Goal: Task Accomplishment & Management: Use online tool/utility

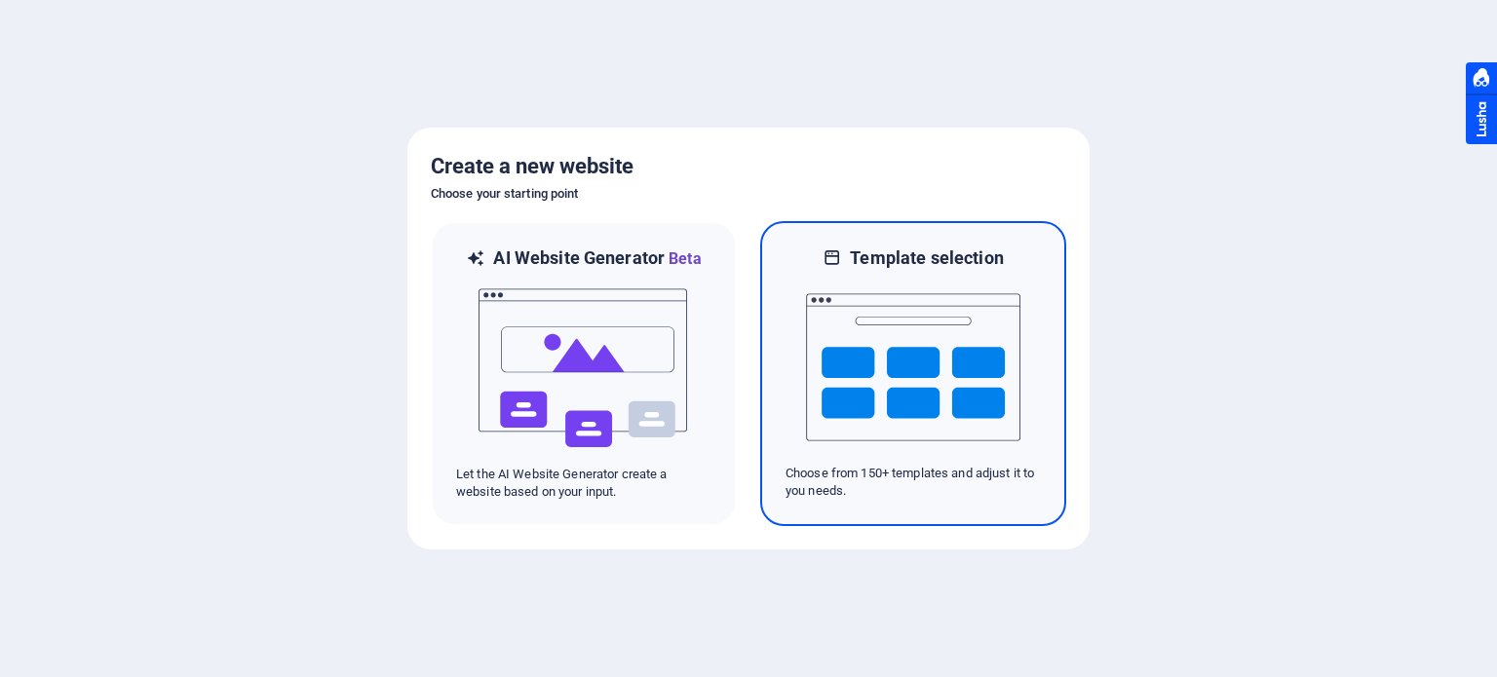
click at [960, 354] on img at bounding box center [913, 367] width 214 height 195
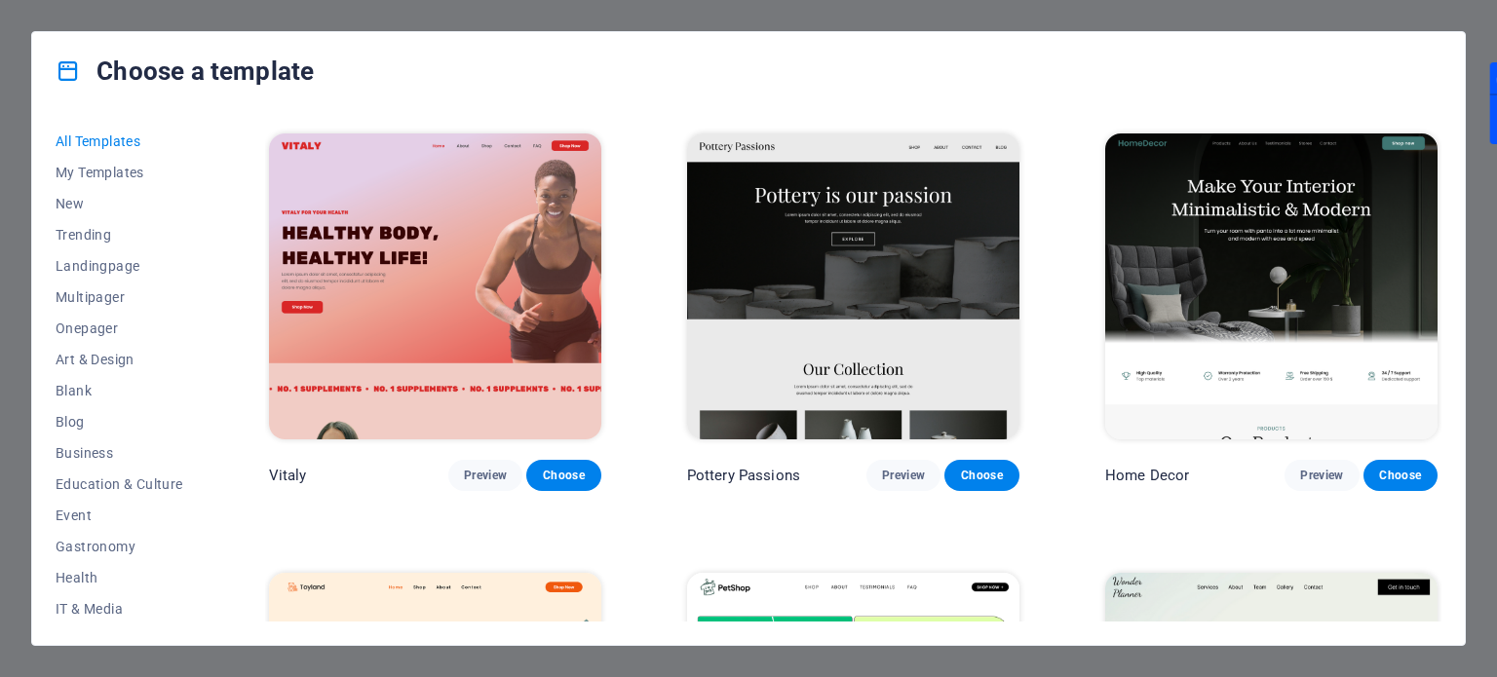
scroll to position [877, 0]
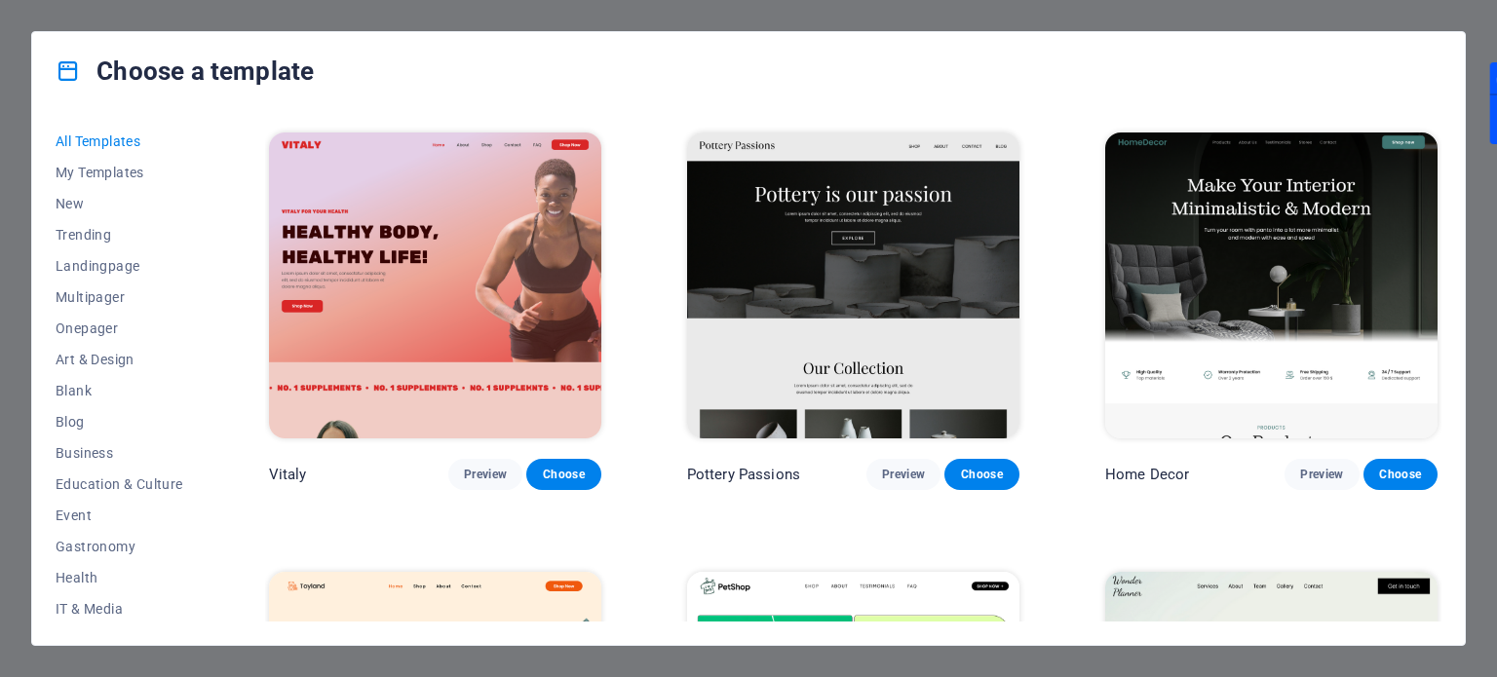
click at [935, 311] on img at bounding box center [853, 286] width 332 height 306
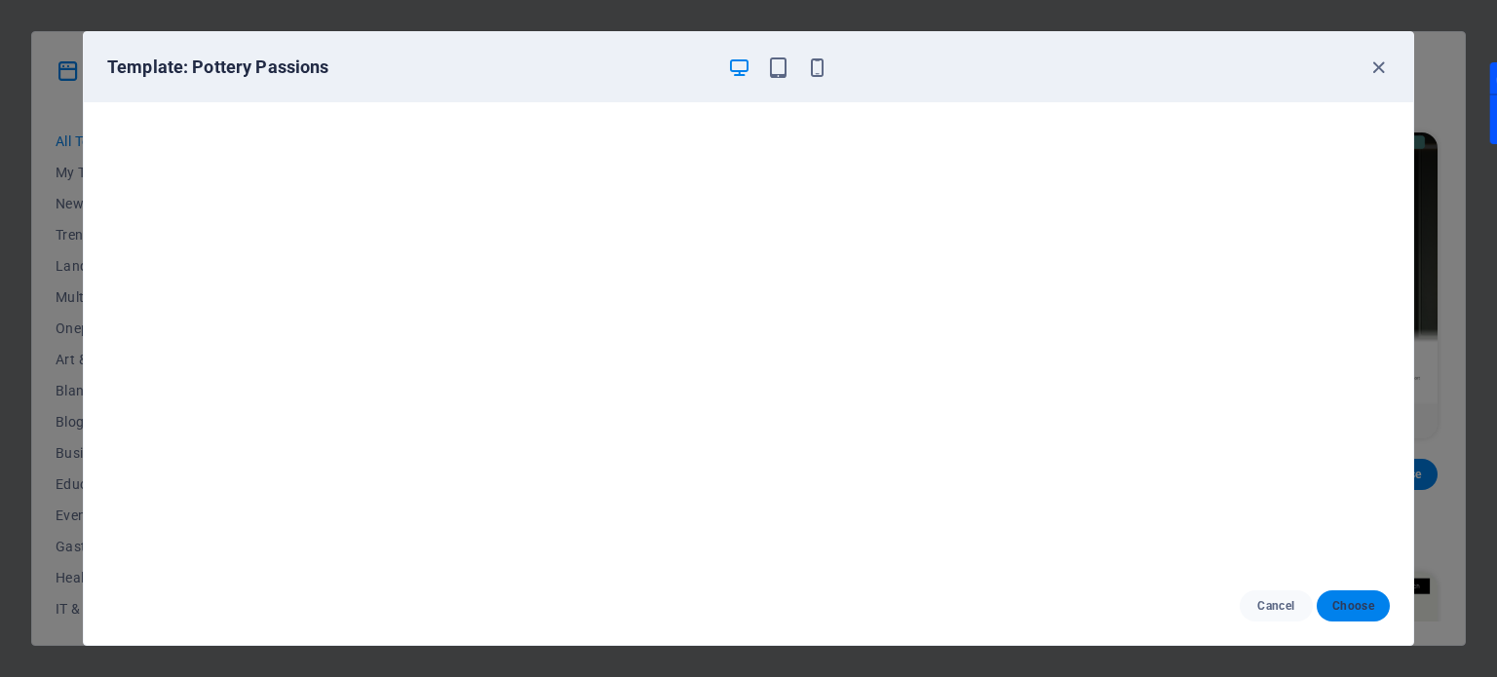
click at [1343, 591] on button "Choose" at bounding box center [1352, 605] width 73 height 31
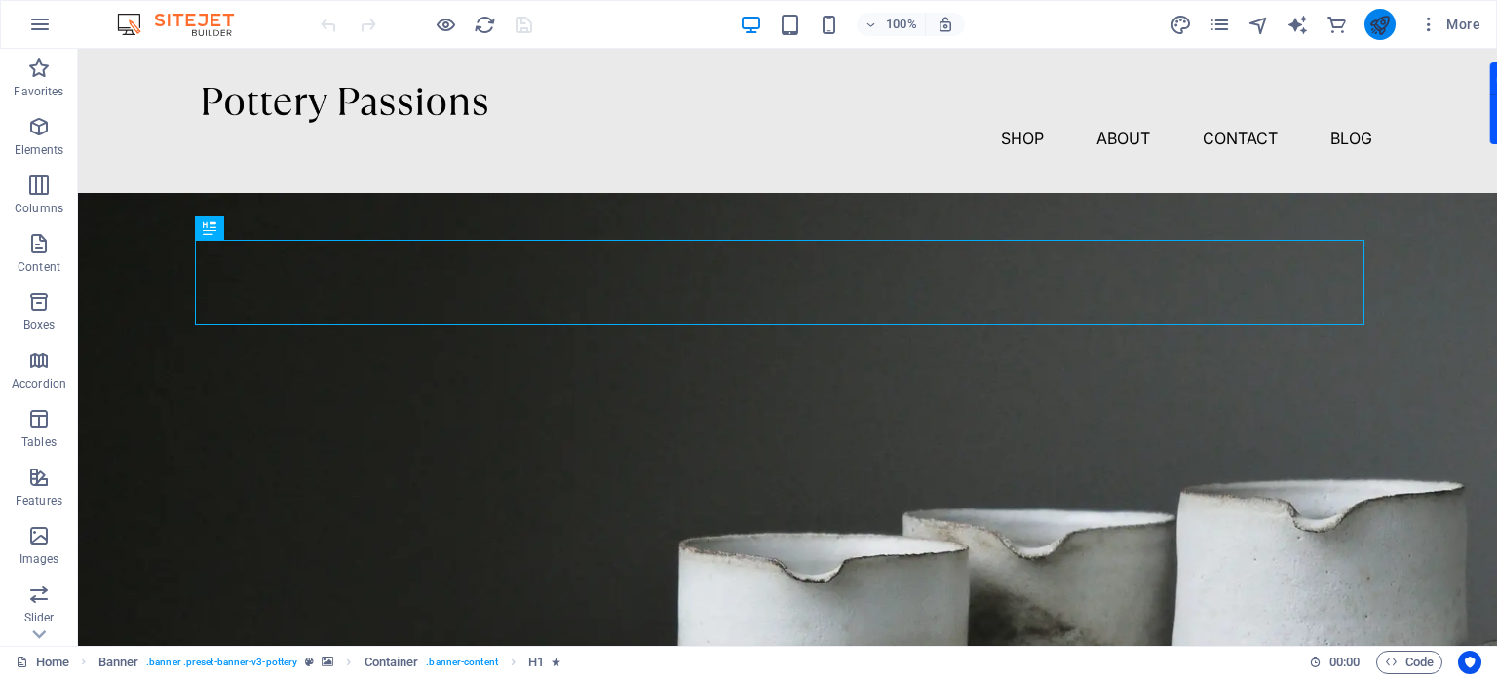
click at [1382, 22] on icon "publish" at bounding box center [1379, 25] width 22 height 22
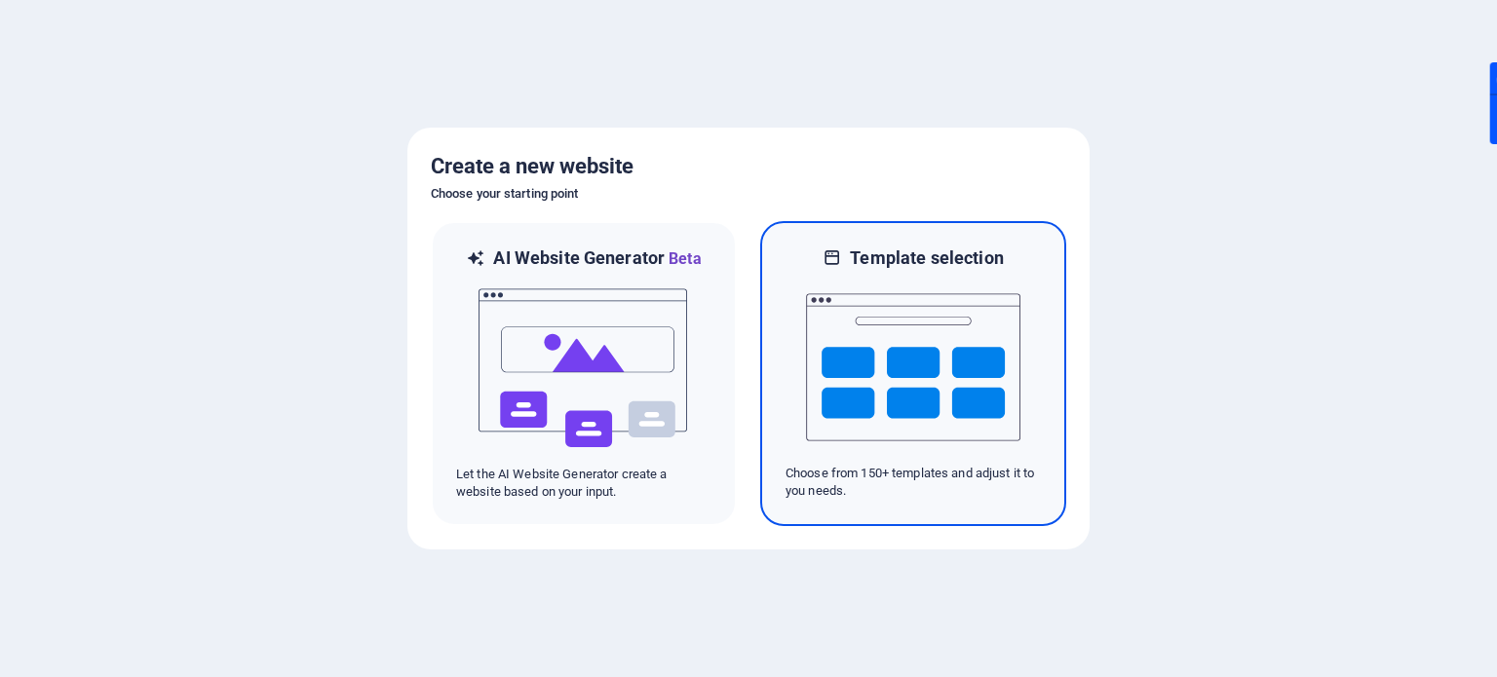
click at [958, 311] on img at bounding box center [913, 367] width 214 height 195
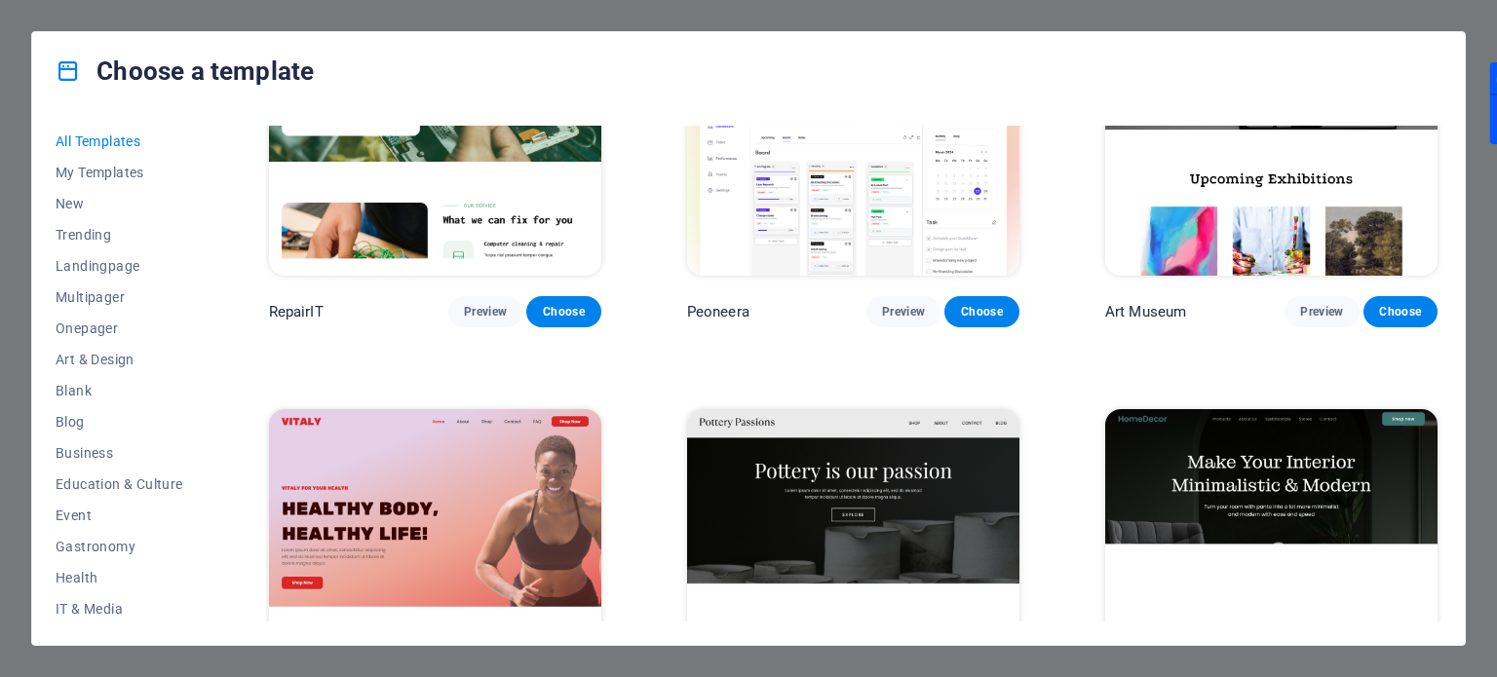
scroll to position [779, 0]
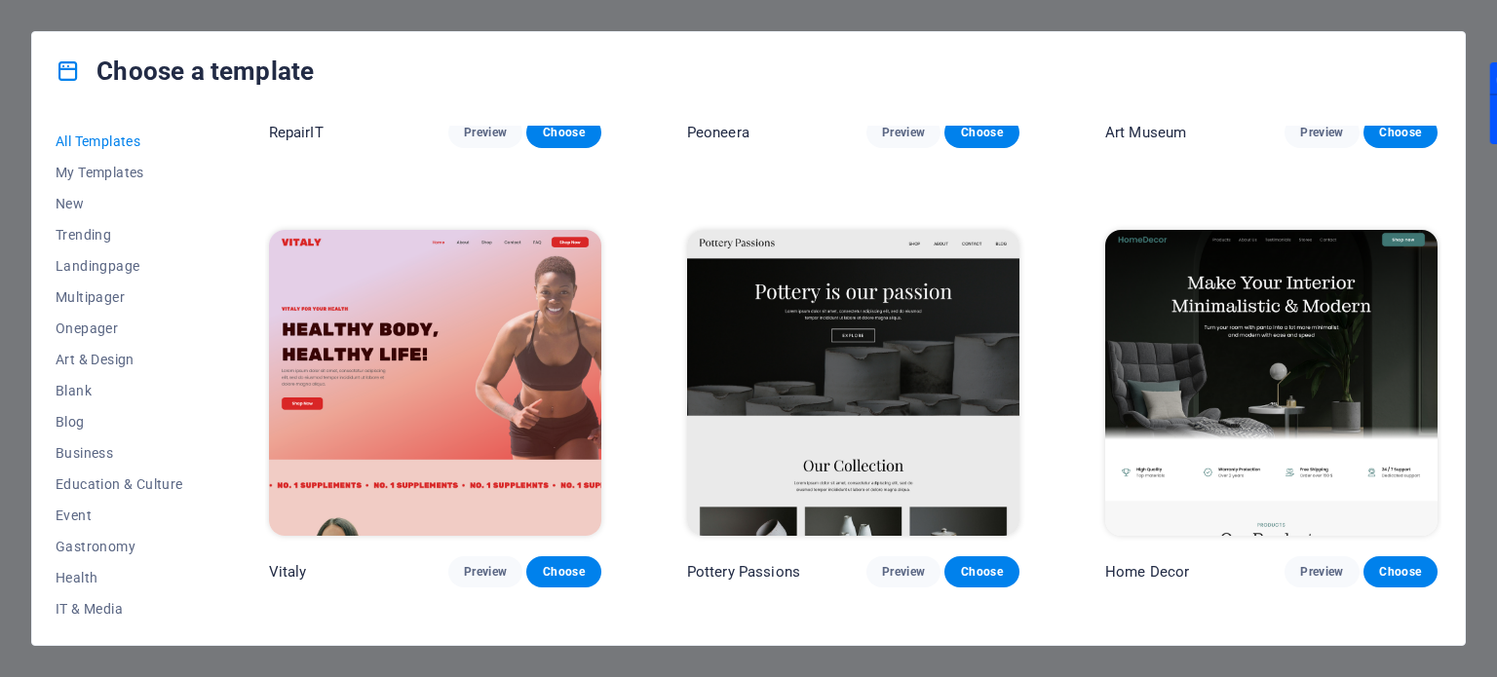
click at [1203, 382] on img at bounding box center [1271, 383] width 332 height 306
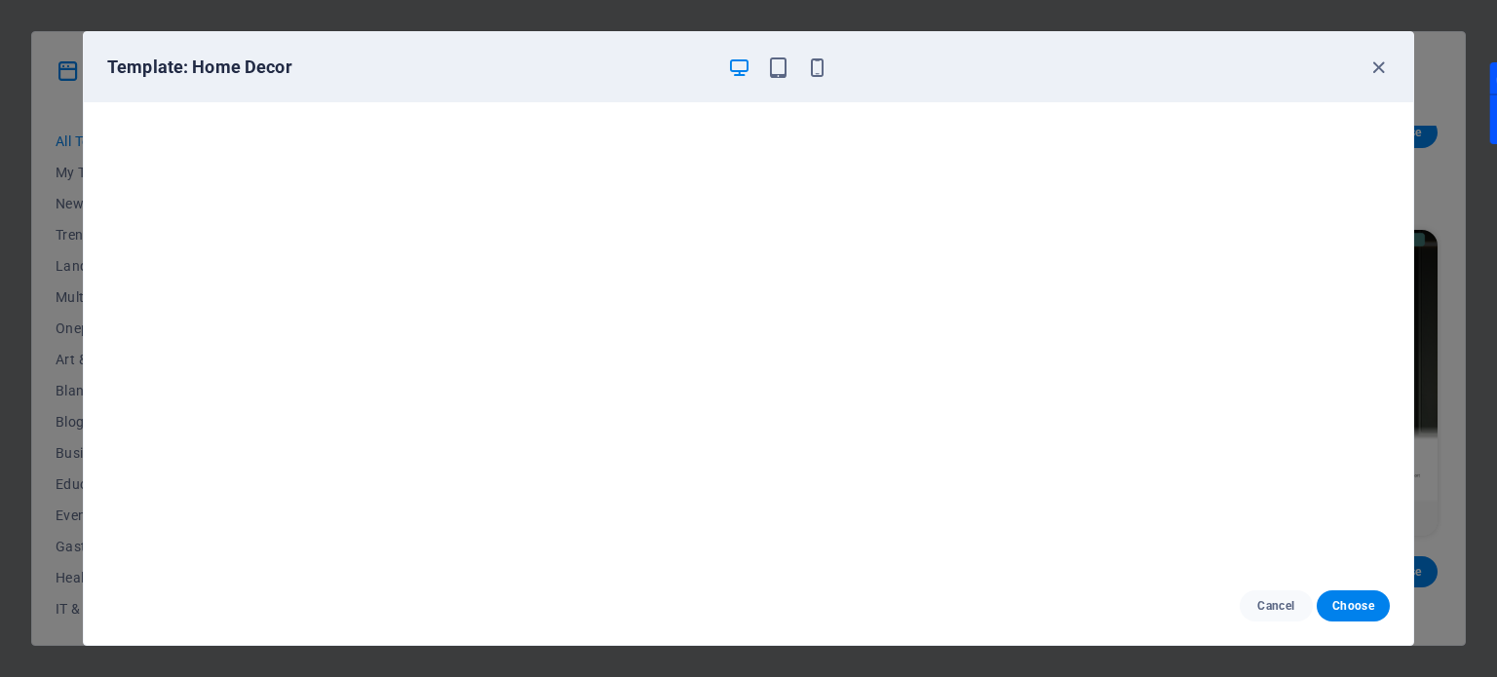
click at [1394, 620] on div "Cancel Choose" at bounding box center [748, 606] width 1329 height 78
click at [1371, 603] on span "Choose" at bounding box center [1353, 606] width 42 height 16
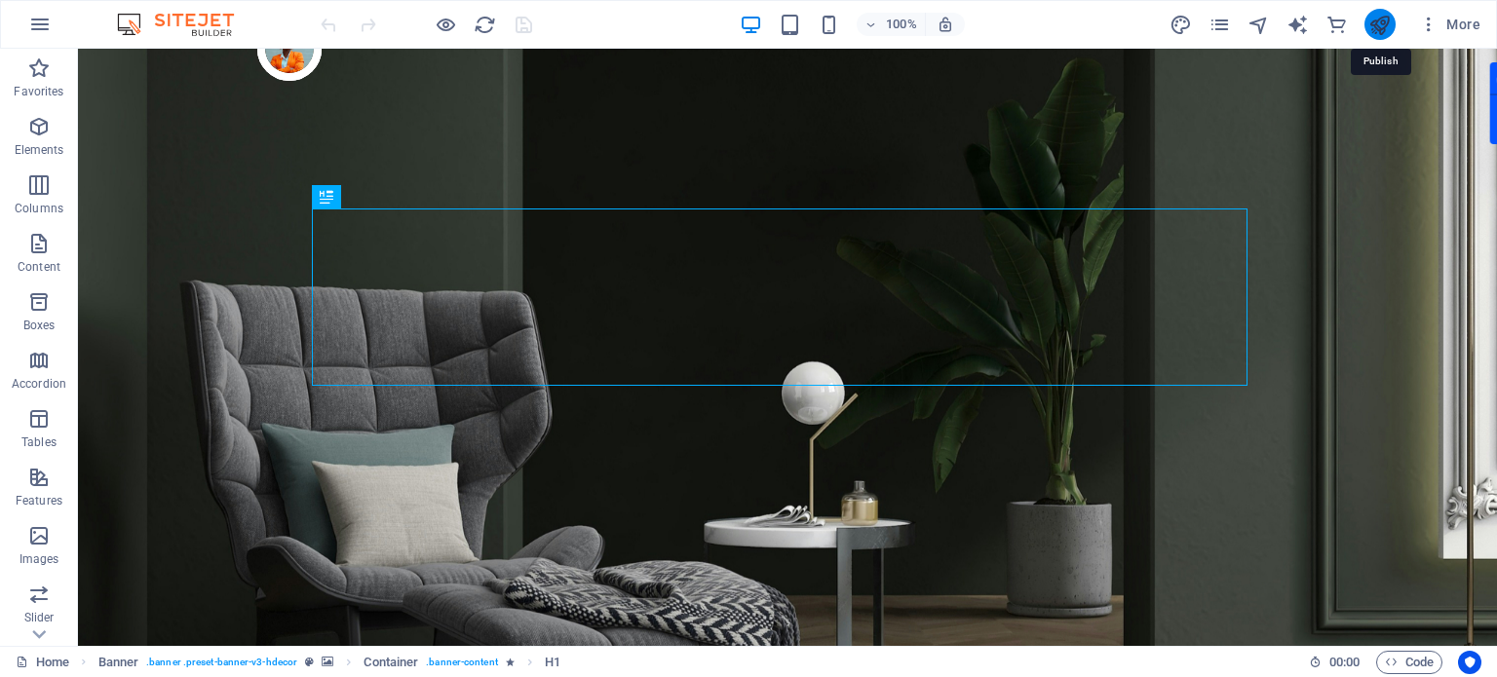
click at [1389, 19] on icon "publish" at bounding box center [1379, 25] width 22 height 22
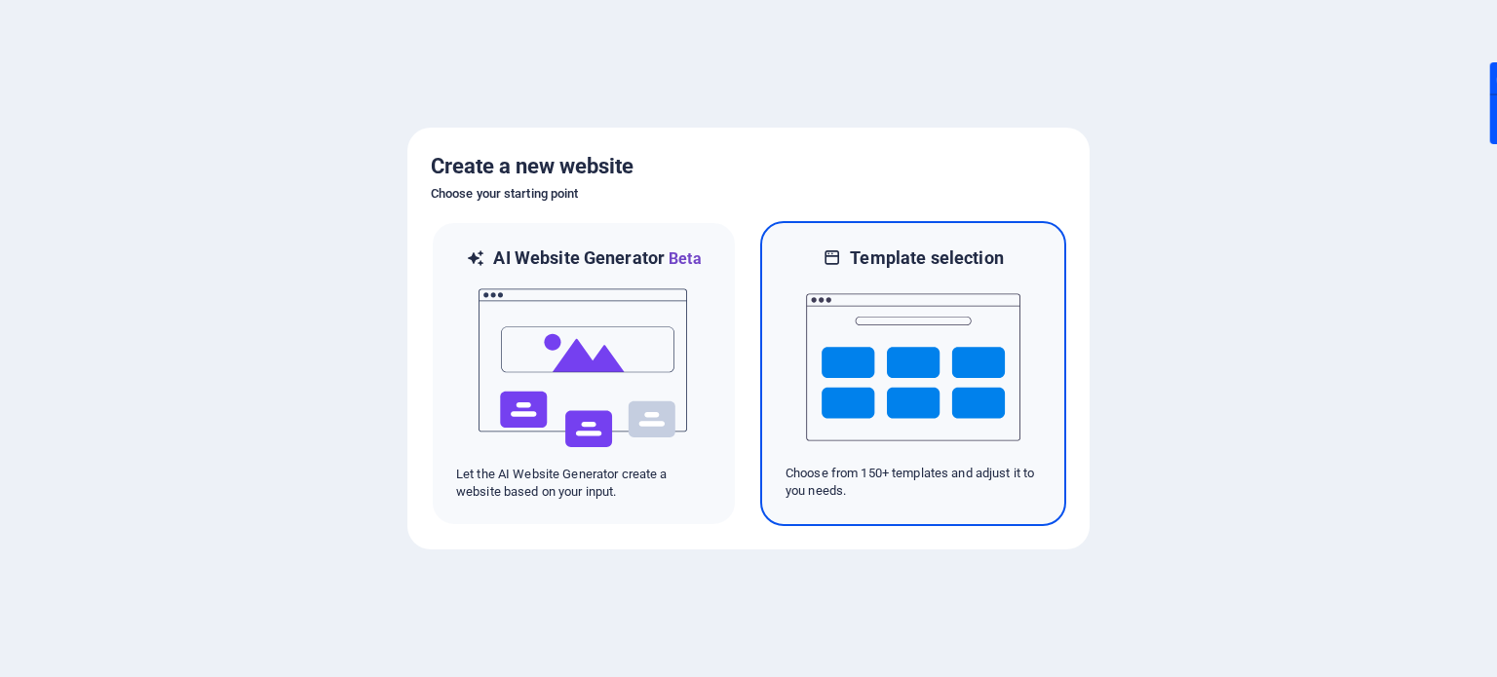
click at [857, 338] on img at bounding box center [913, 367] width 214 height 195
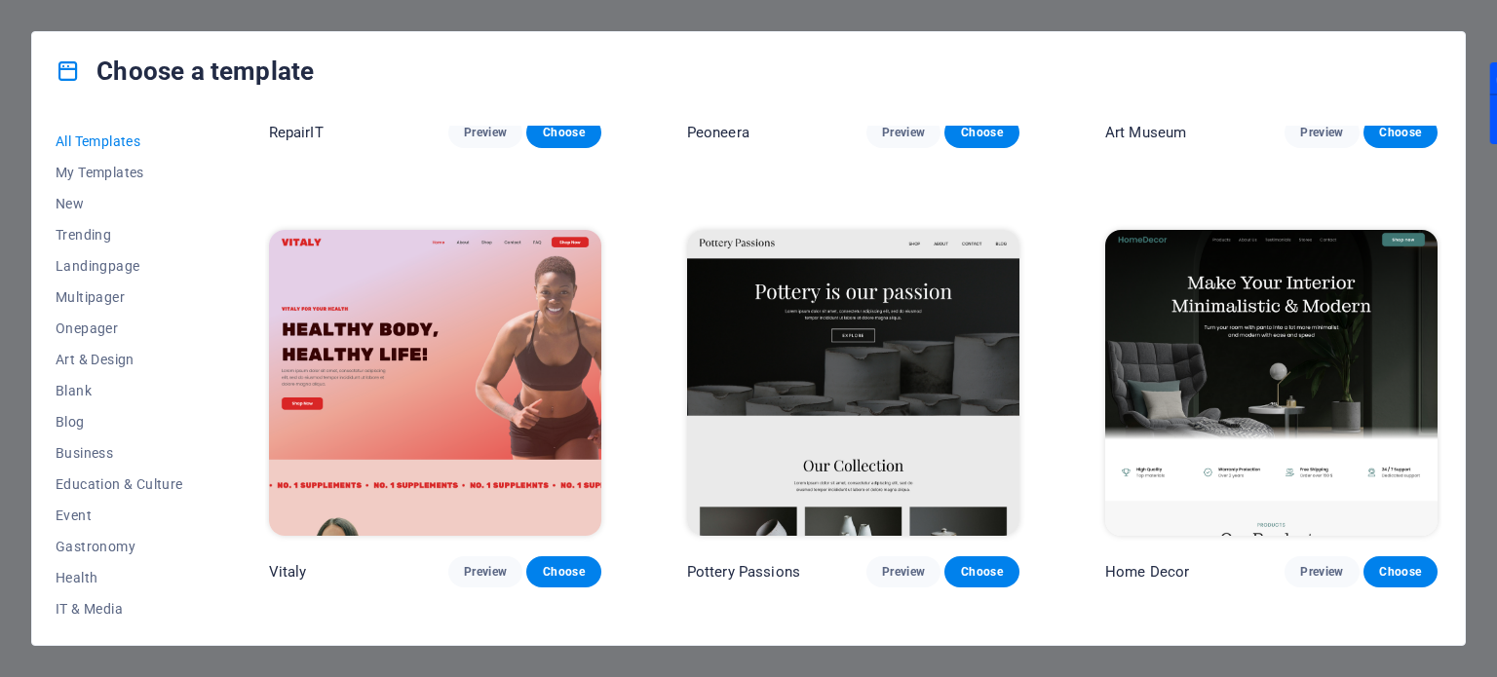
scroll to position [1072, 0]
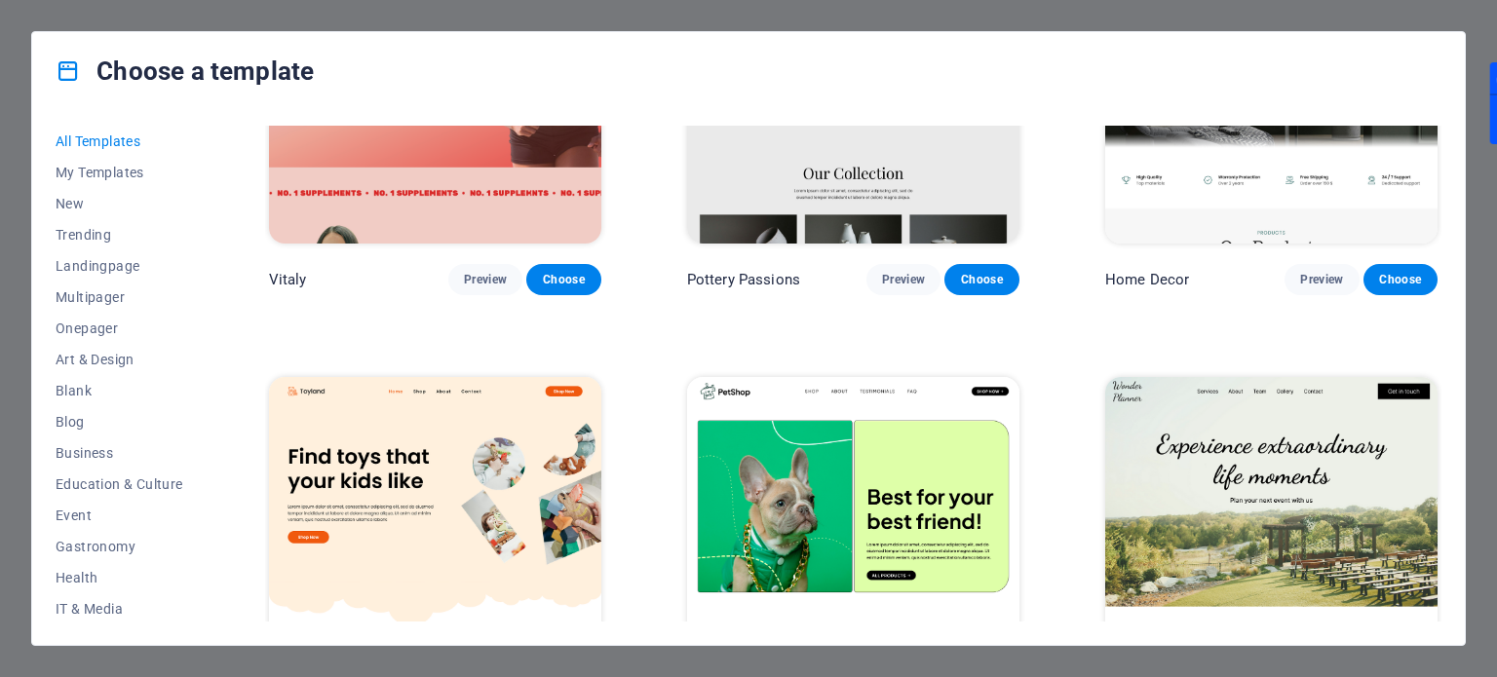
click at [487, 420] on img at bounding box center [435, 530] width 332 height 306
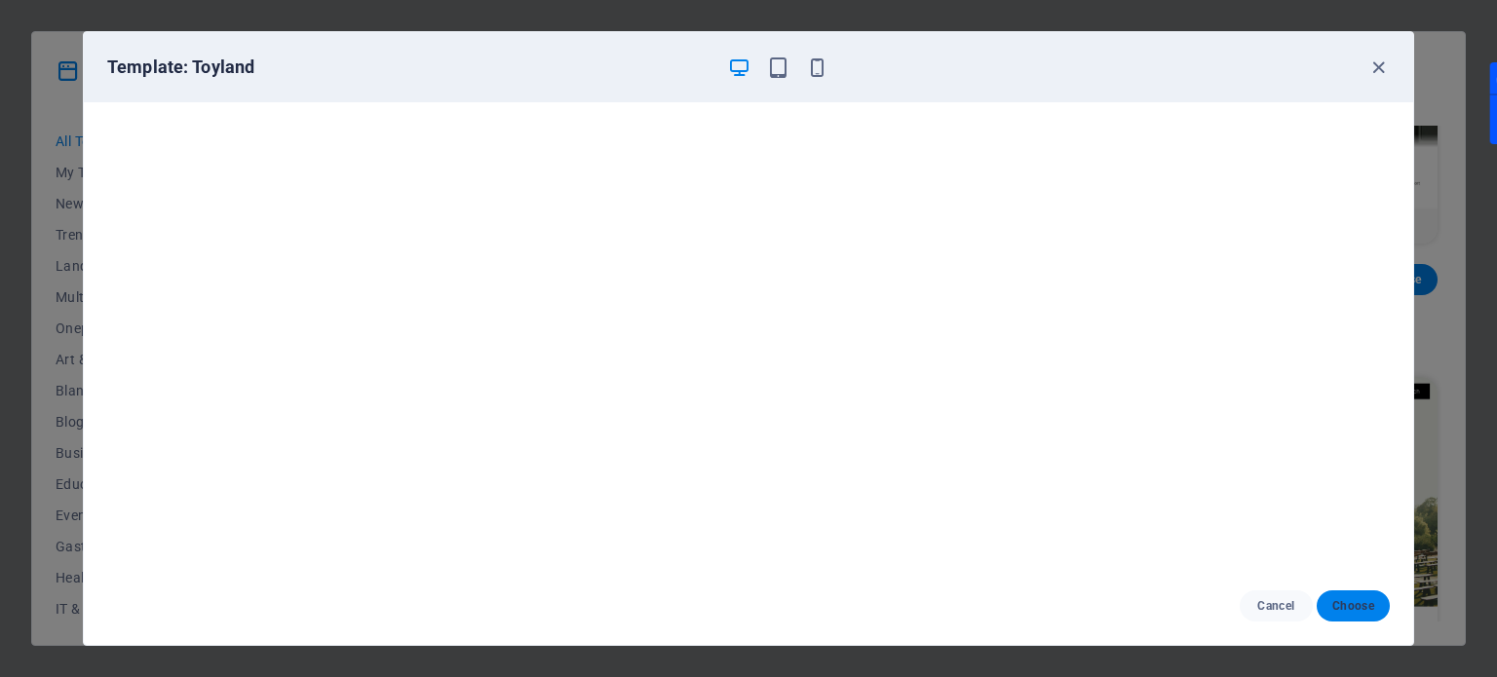
click at [1363, 615] on button "Choose" at bounding box center [1352, 605] width 73 height 31
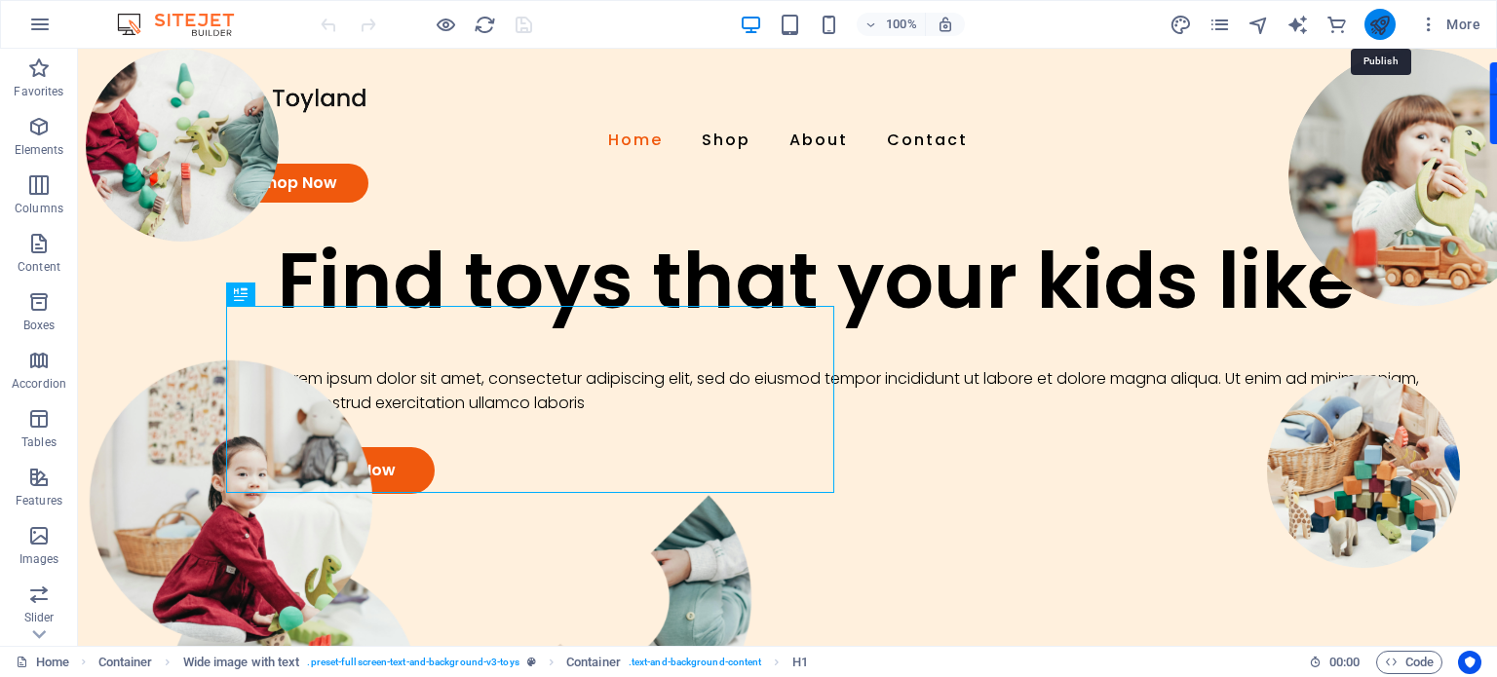
click at [1372, 19] on icon "publish" at bounding box center [1379, 25] width 22 height 22
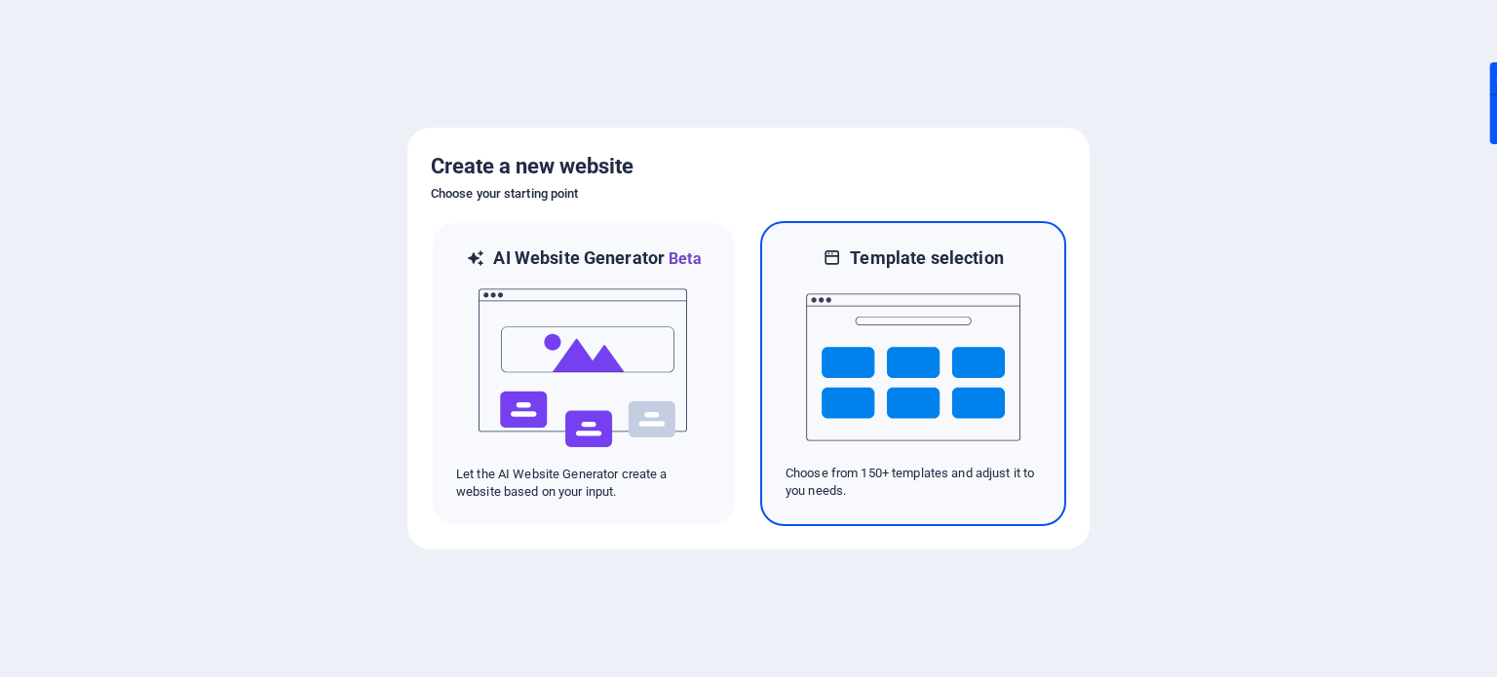
click at [924, 346] on img at bounding box center [913, 367] width 214 height 195
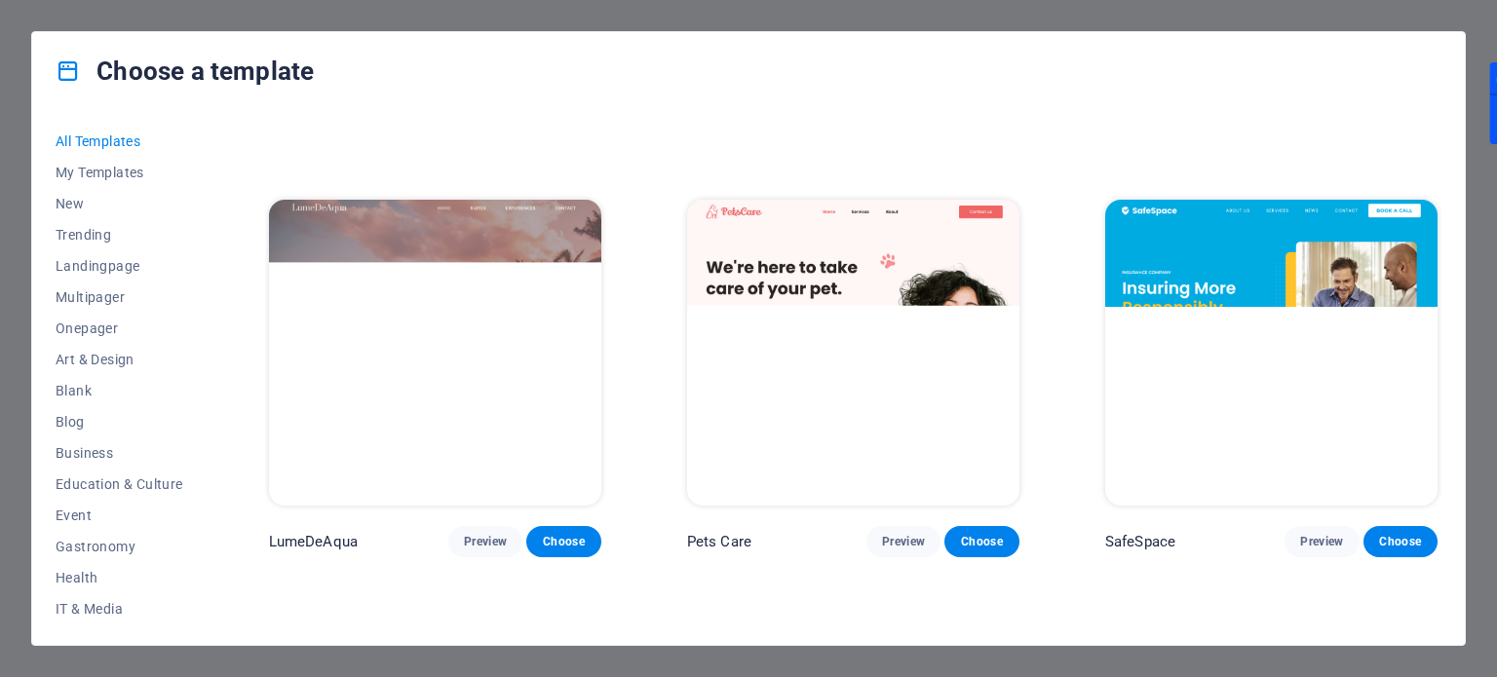
scroll to position [1559, 0]
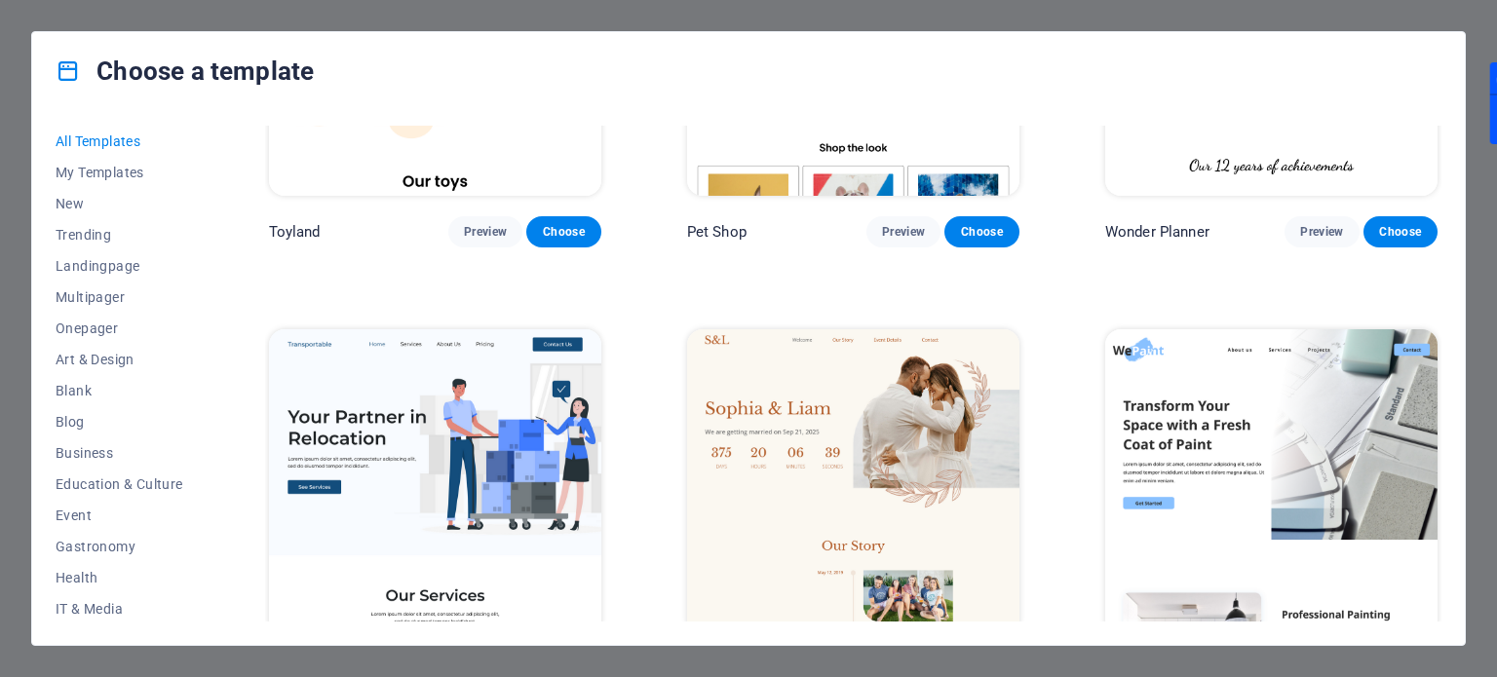
click at [534, 407] on img at bounding box center [435, 482] width 332 height 306
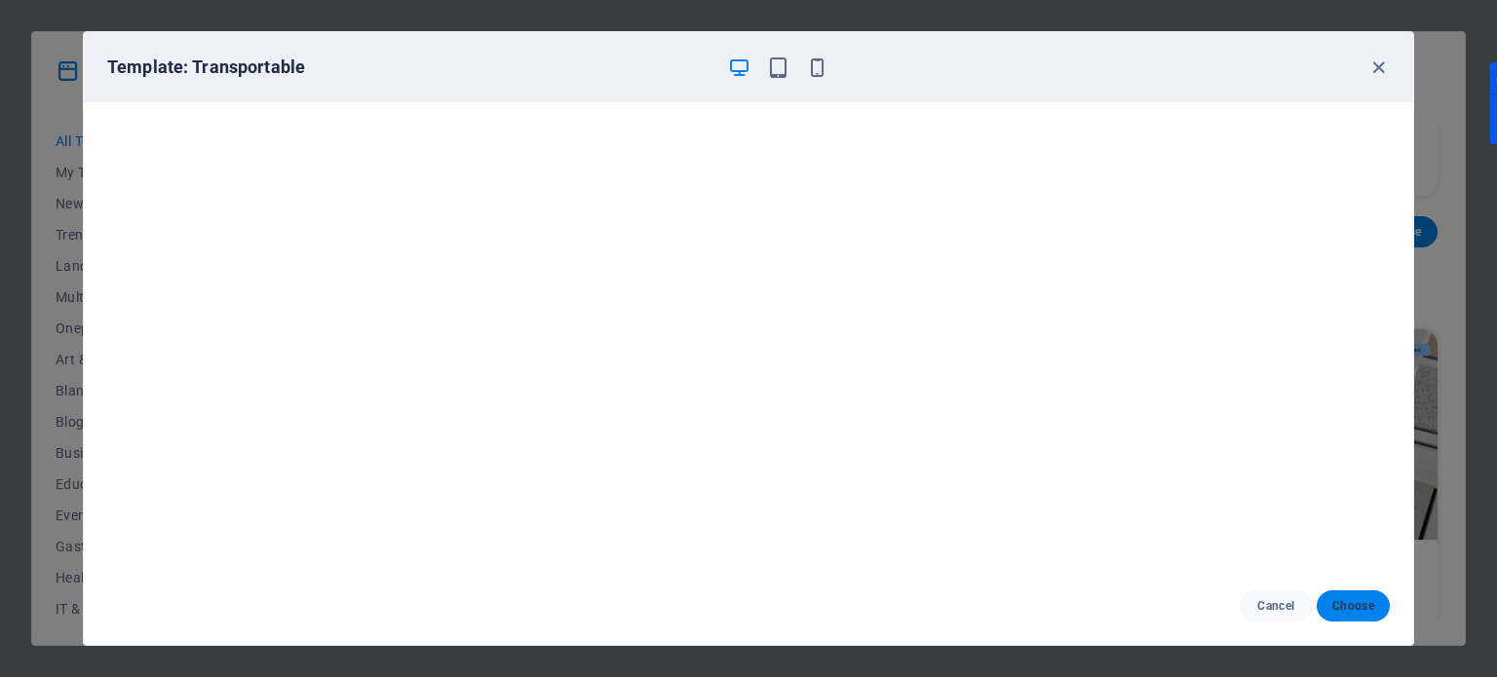
click at [1347, 608] on span "Choose" at bounding box center [1353, 606] width 42 height 16
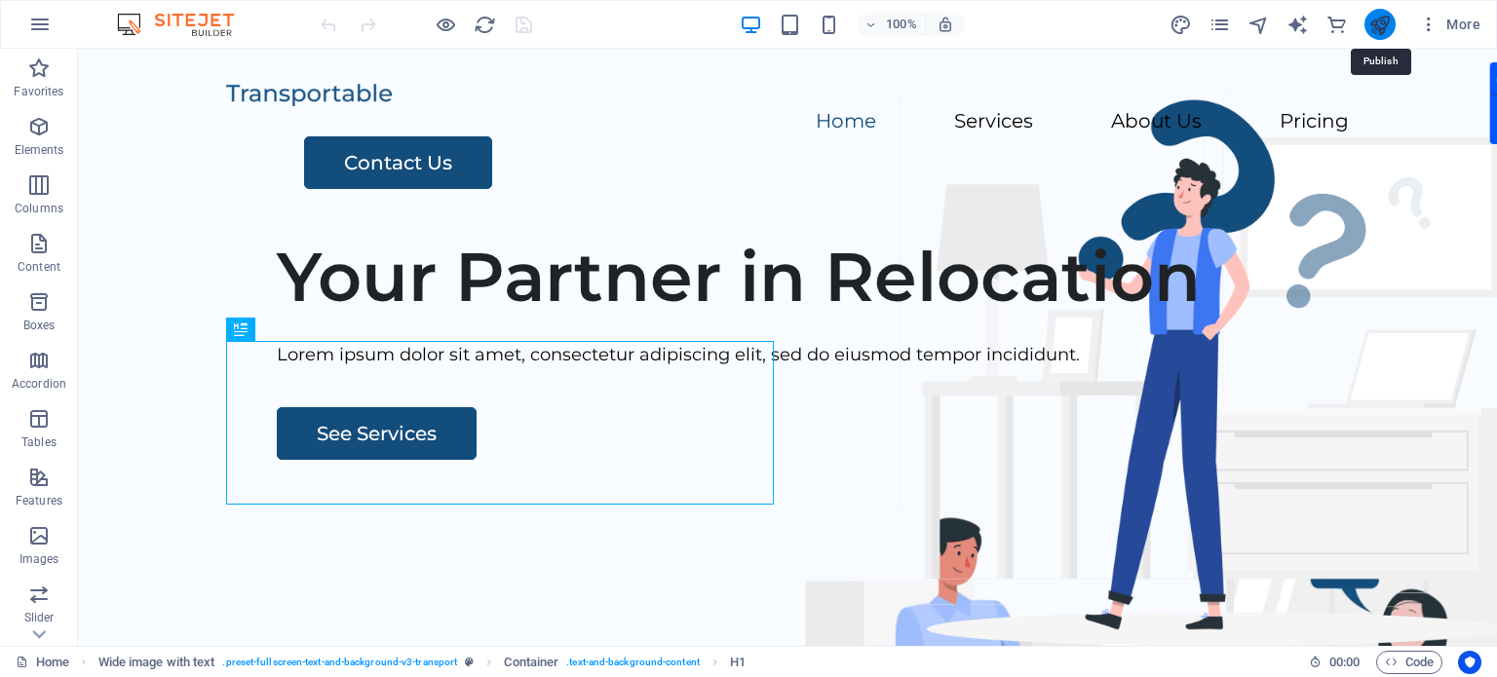
click at [1383, 34] on icon "publish" at bounding box center [1379, 25] width 22 height 22
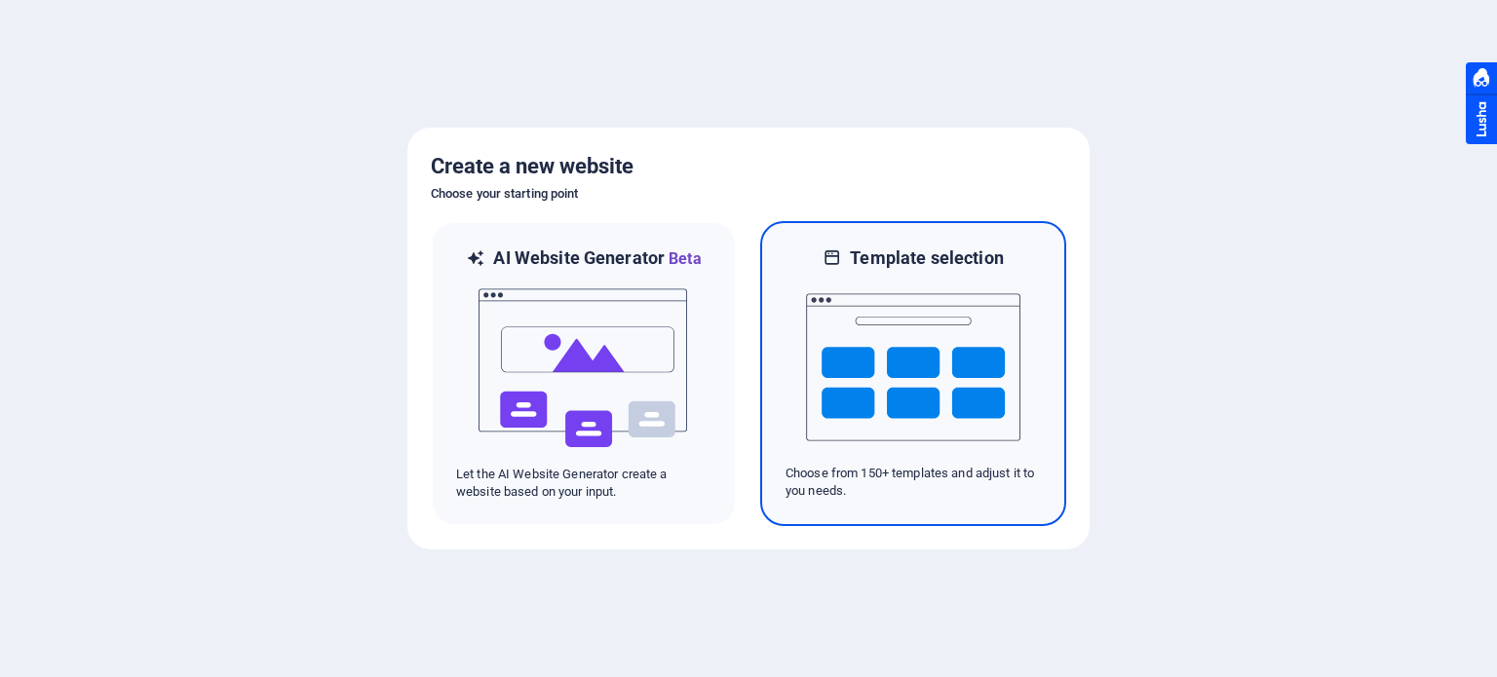
click at [870, 396] on img at bounding box center [913, 367] width 214 height 195
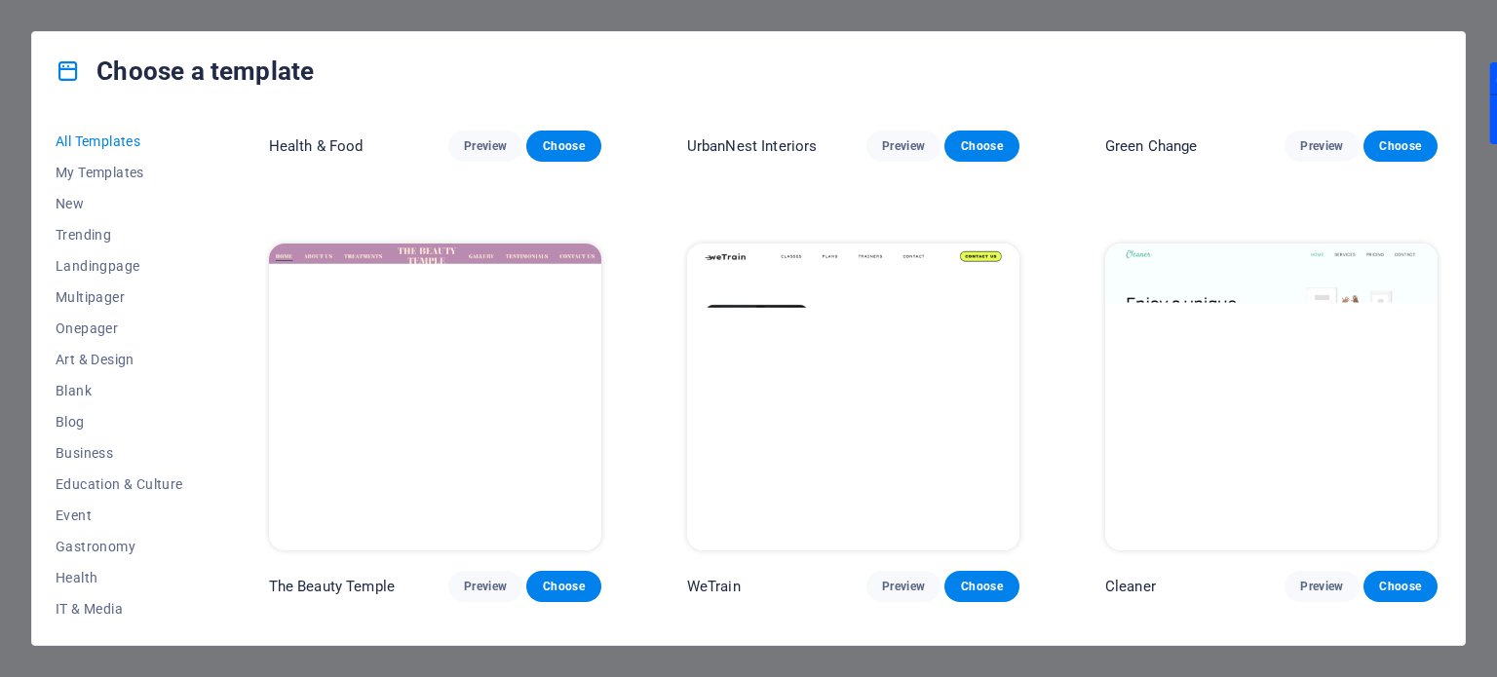
scroll to position [1656, 0]
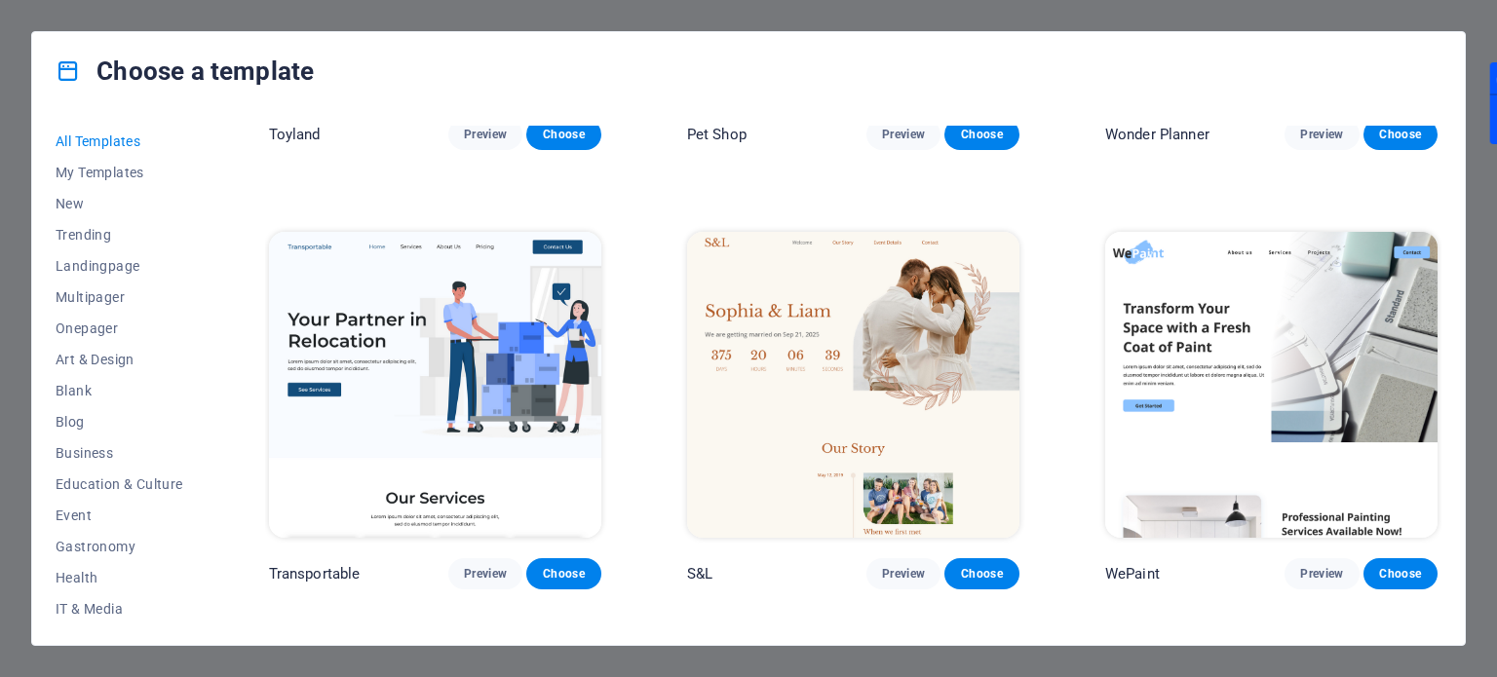
click at [823, 336] on img at bounding box center [853, 385] width 332 height 306
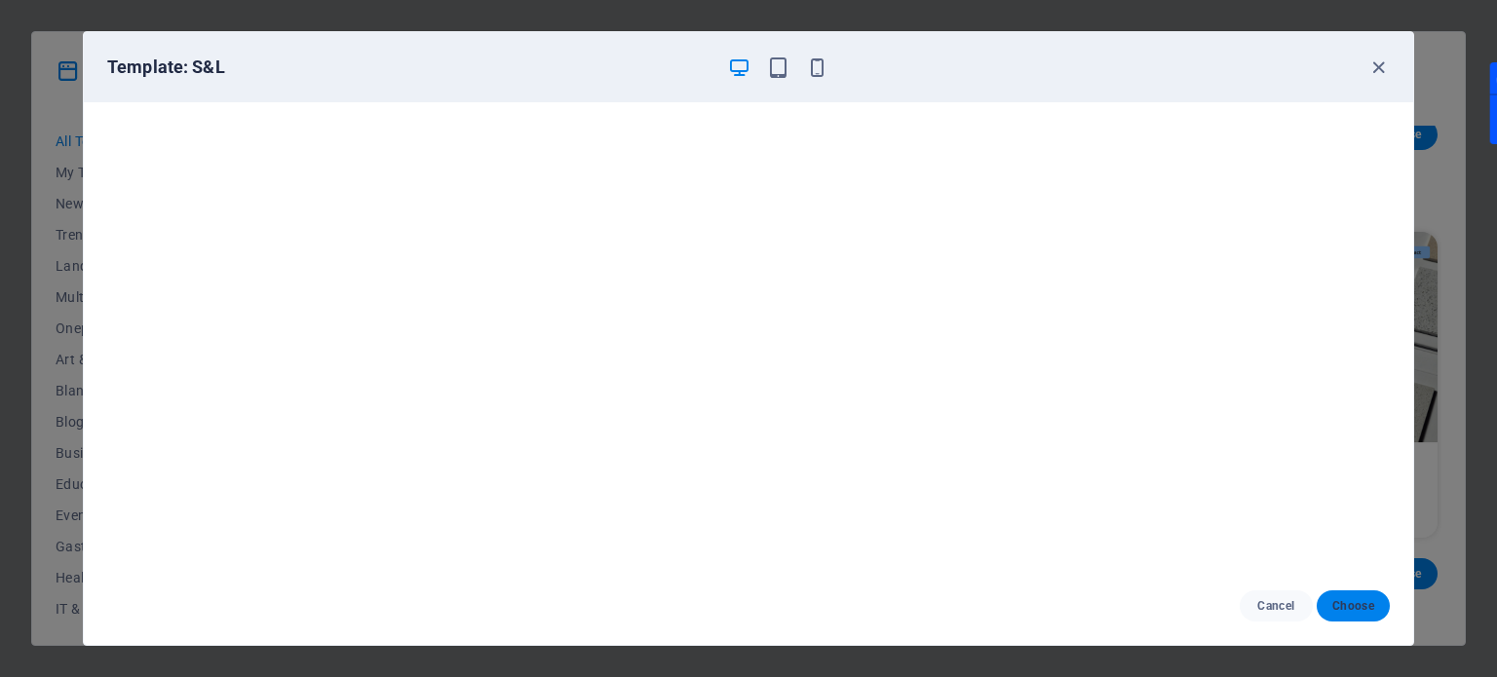
click at [1363, 599] on span "Choose" at bounding box center [1353, 606] width 42 height 16
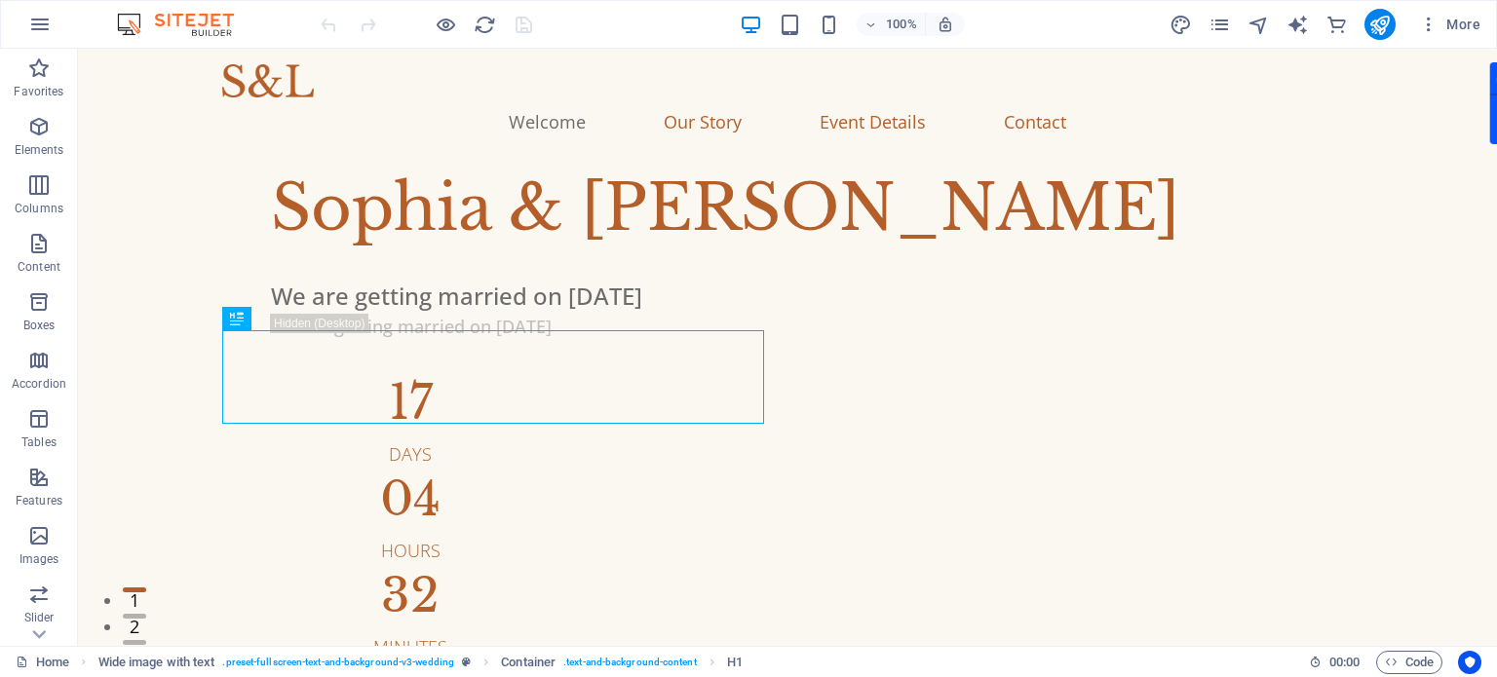
click at [1391, 35] on div at bounding box center [1379, 24] width 31 height 31
click at [1386, 33] on icon "publish" at bounding box center [1379, 25] width 22 height 22
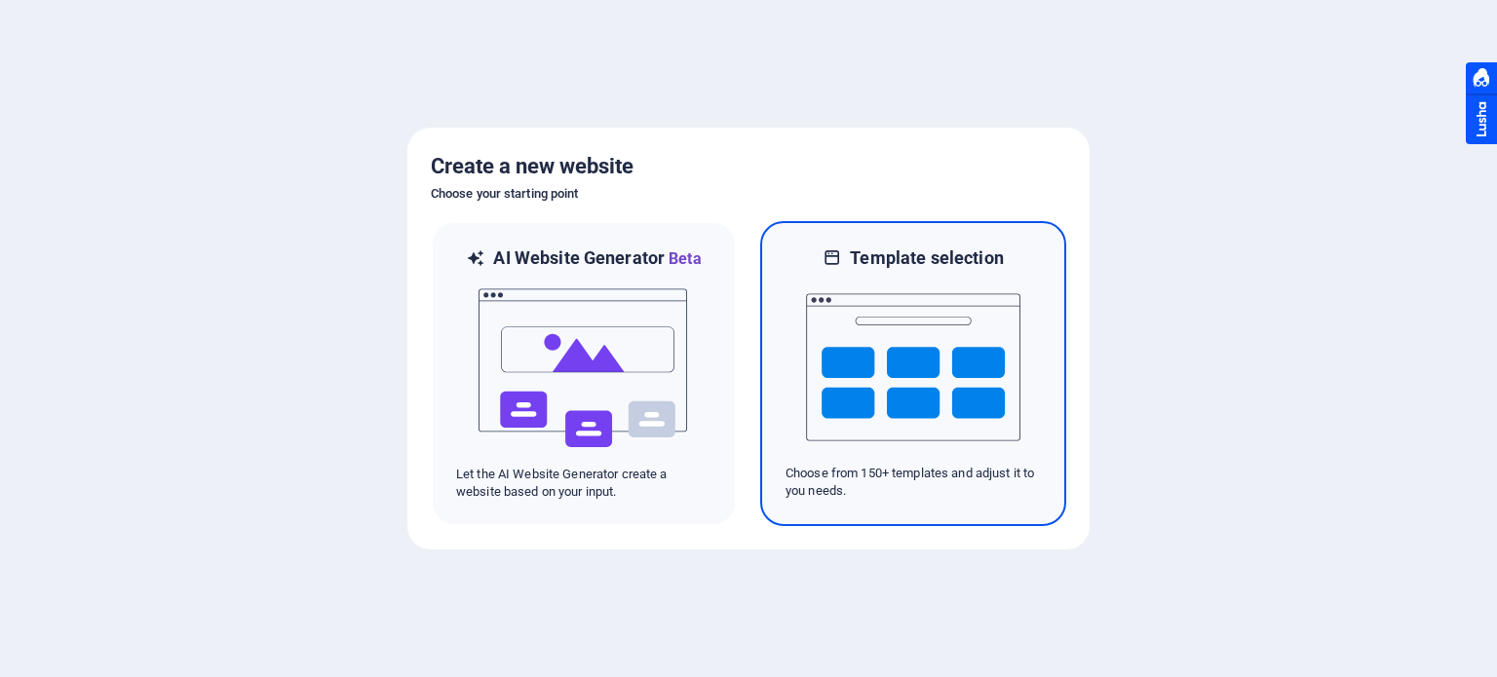
click at [904, 351] on img at bounding box center [913, 367] width 214 height 195
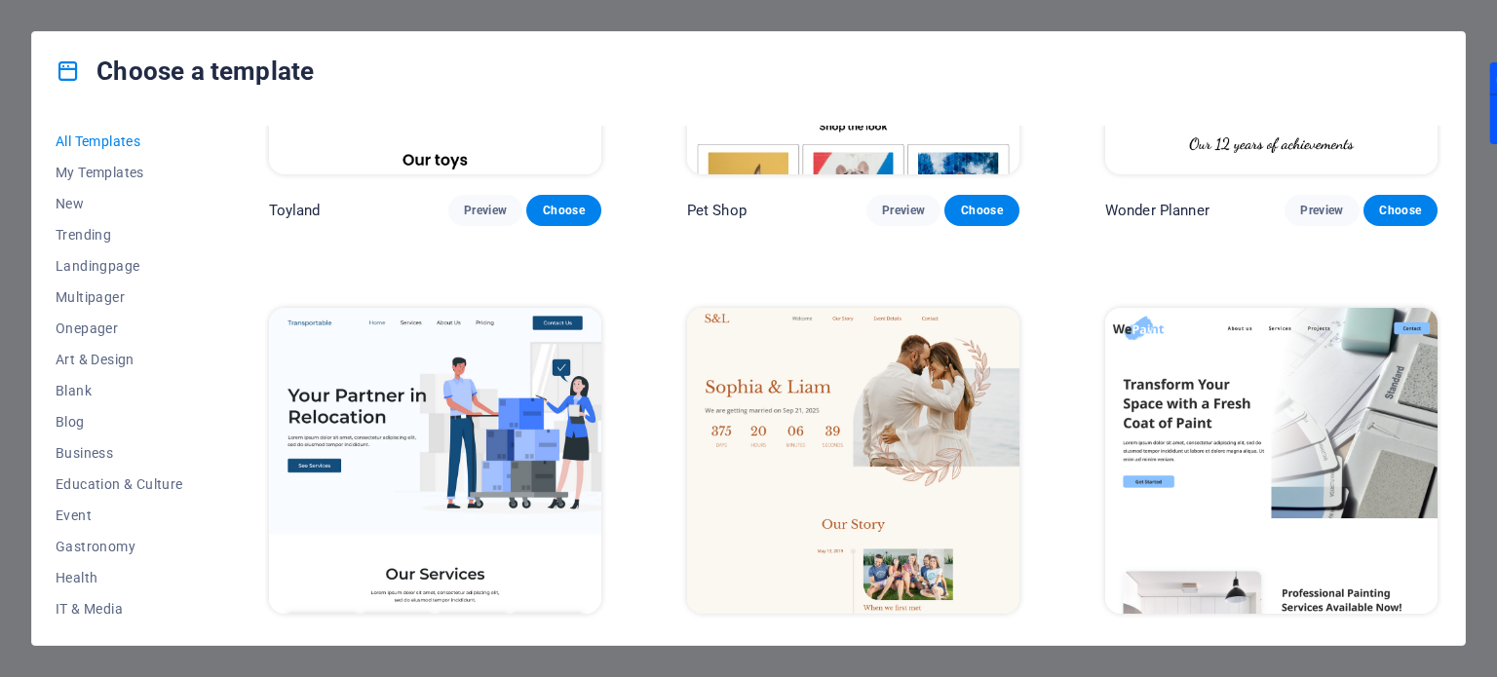
scroll to position [1543, 0]
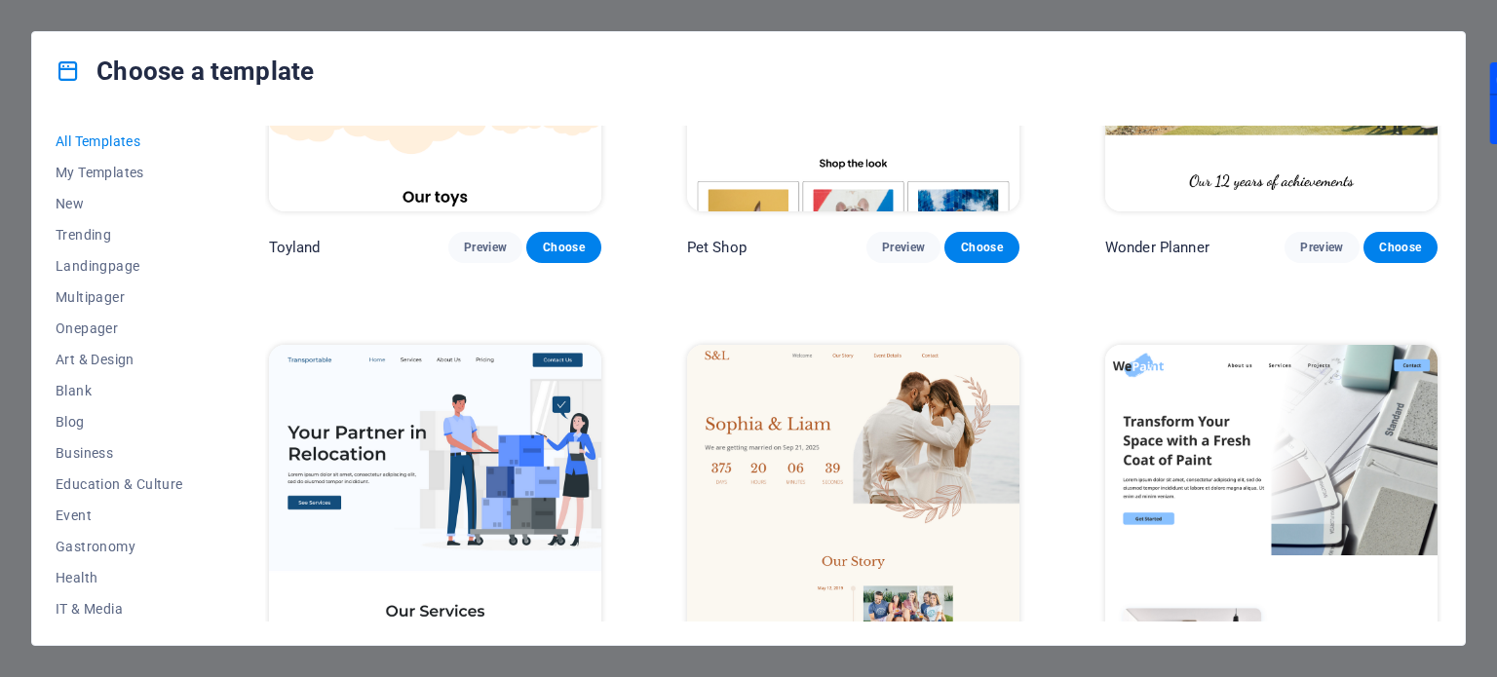
click at [1290, 495] on img at bounding box center [1271, 498] width 332 height 306
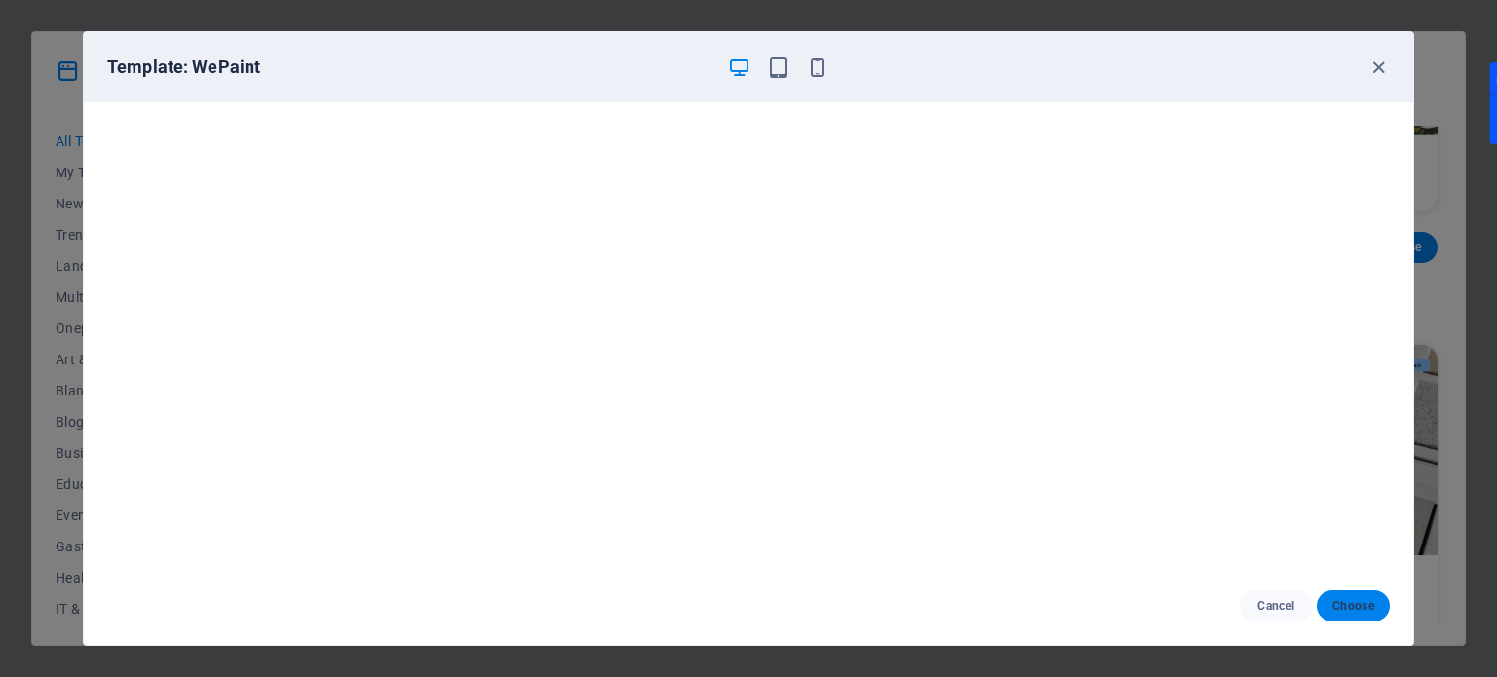
click at [1372, 602] on span "Choose" at bounding box center [1353, 606] width 42 height 16
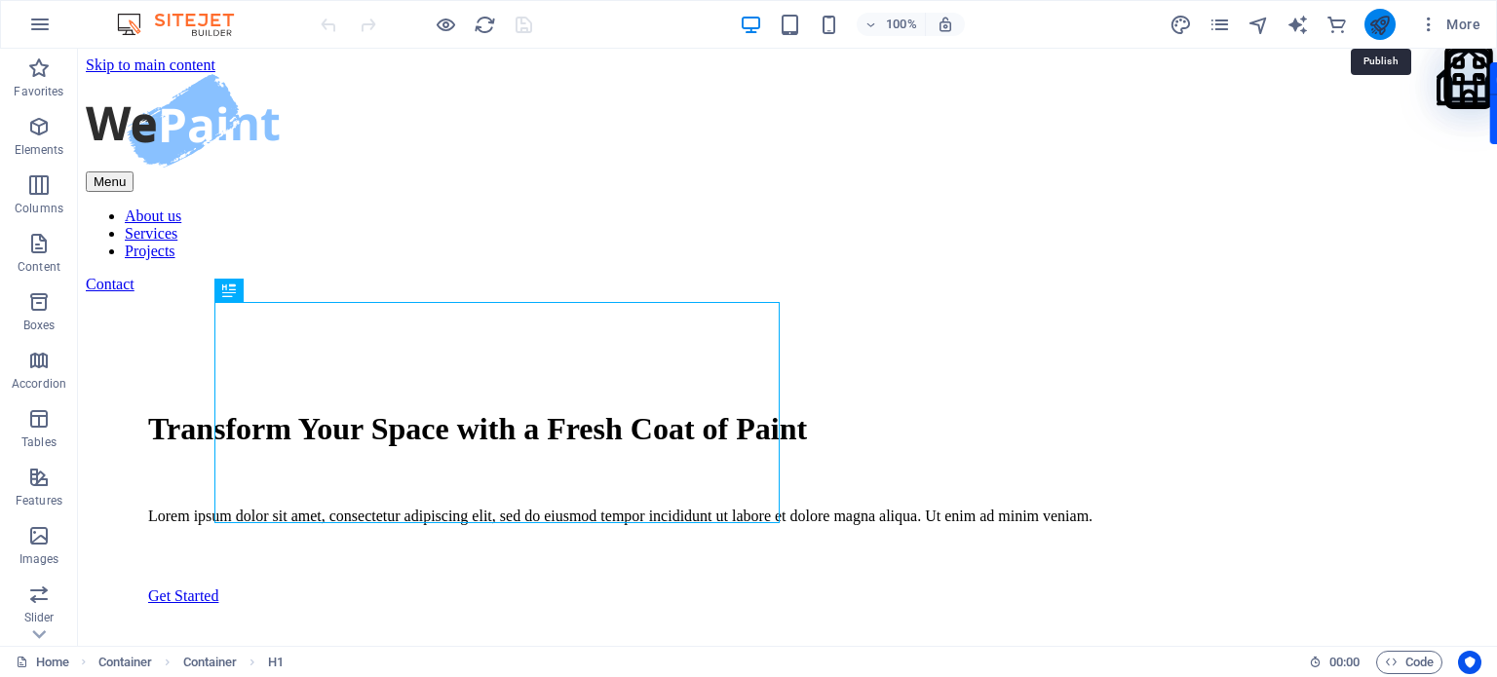
click at [1380, 14] on icon "publish" at bounding box center [1379, 25] width 22 height 22
